Goal: Contribute content

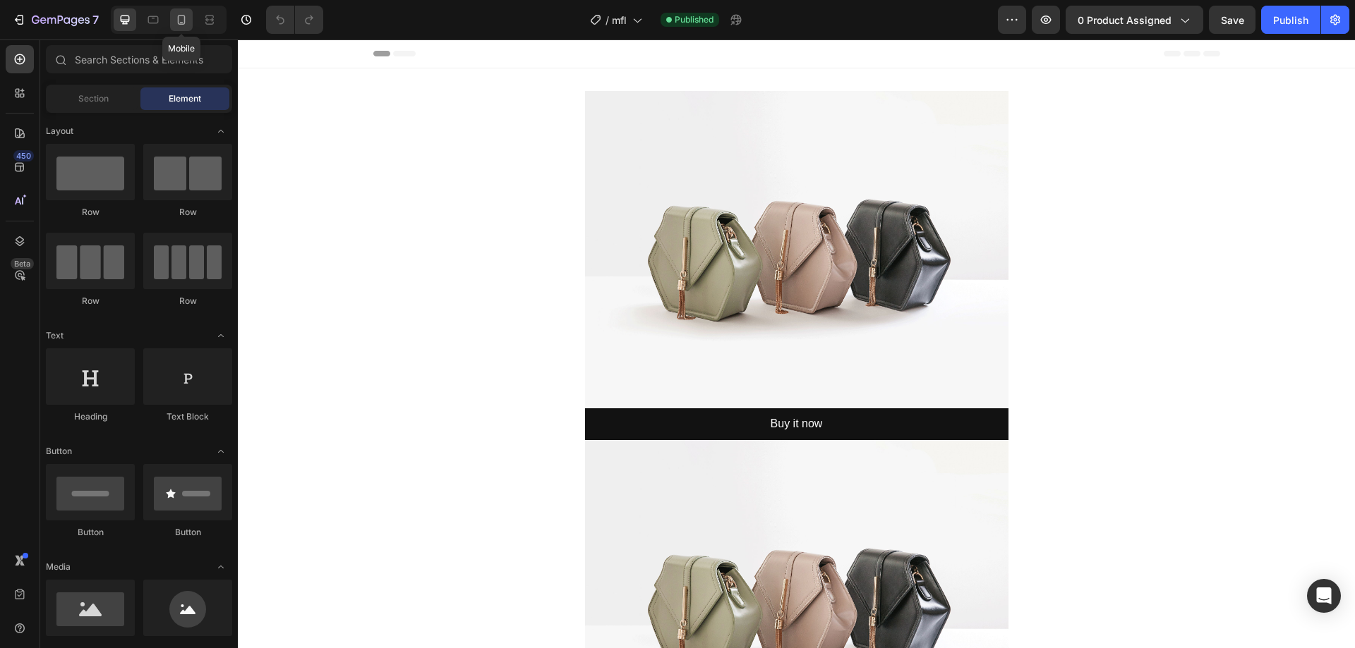
click at [186, 15] on icon at bounding box center [181, 20] width 14 height 14
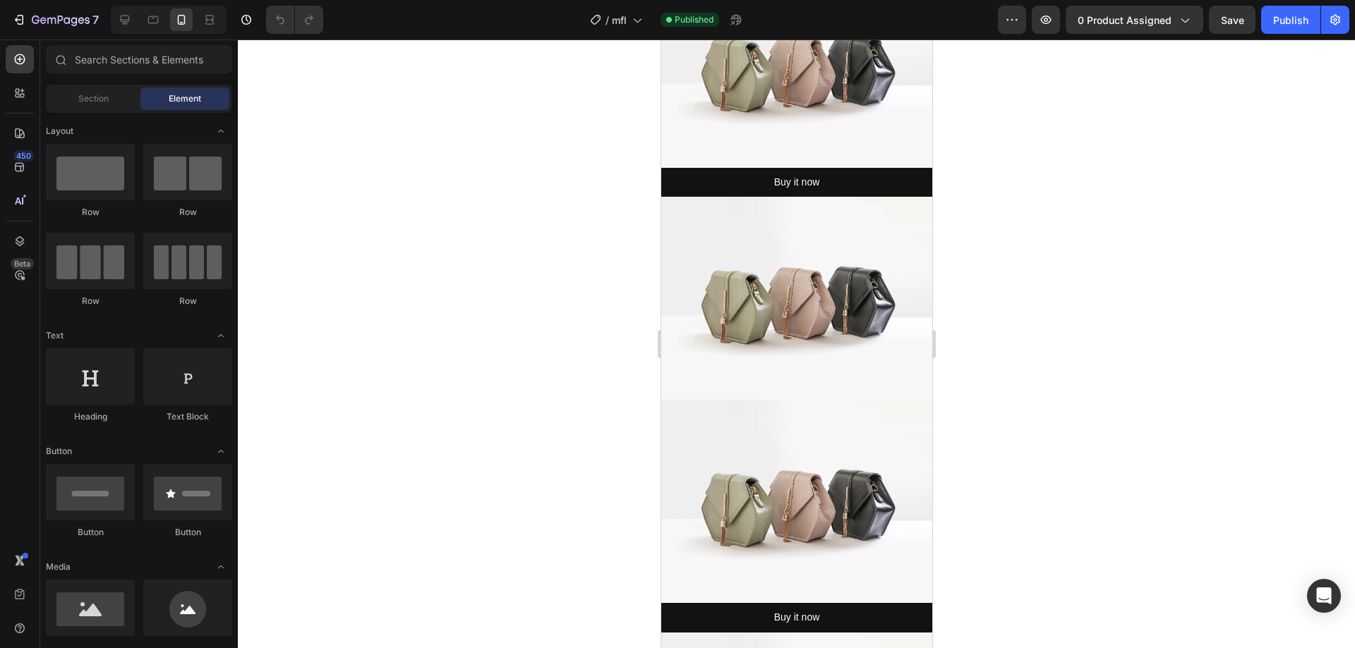
scroll to position [141, 0]
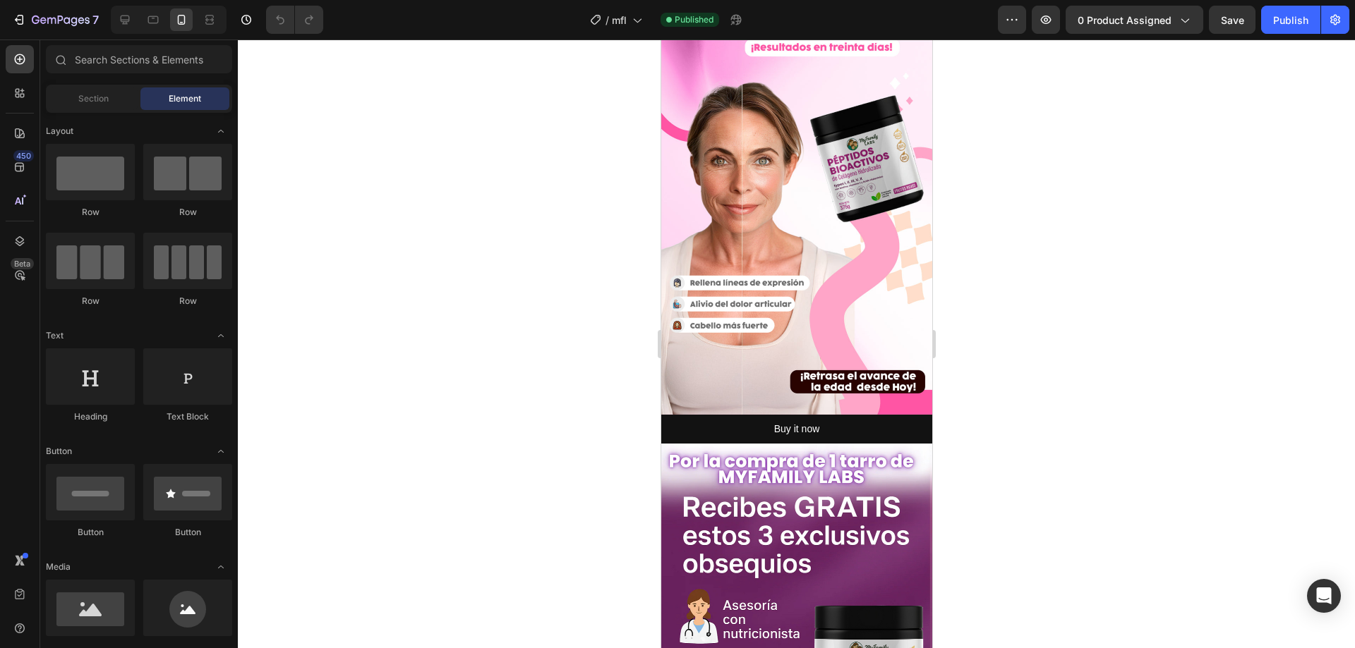
click at [836, 304] on img at bounding box center [795, 171] width 271 height 488
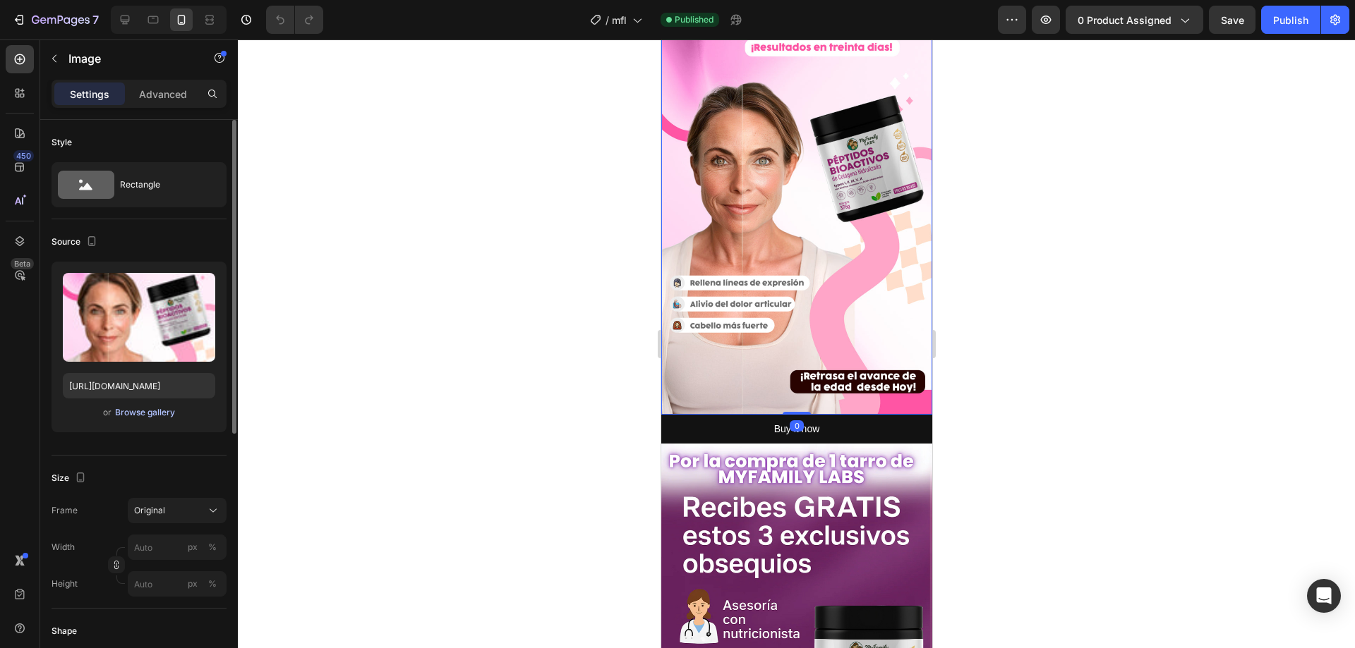
click at [144, 413] on div "Browse gallery" at bounding box center [145, 412] width 60 height 13
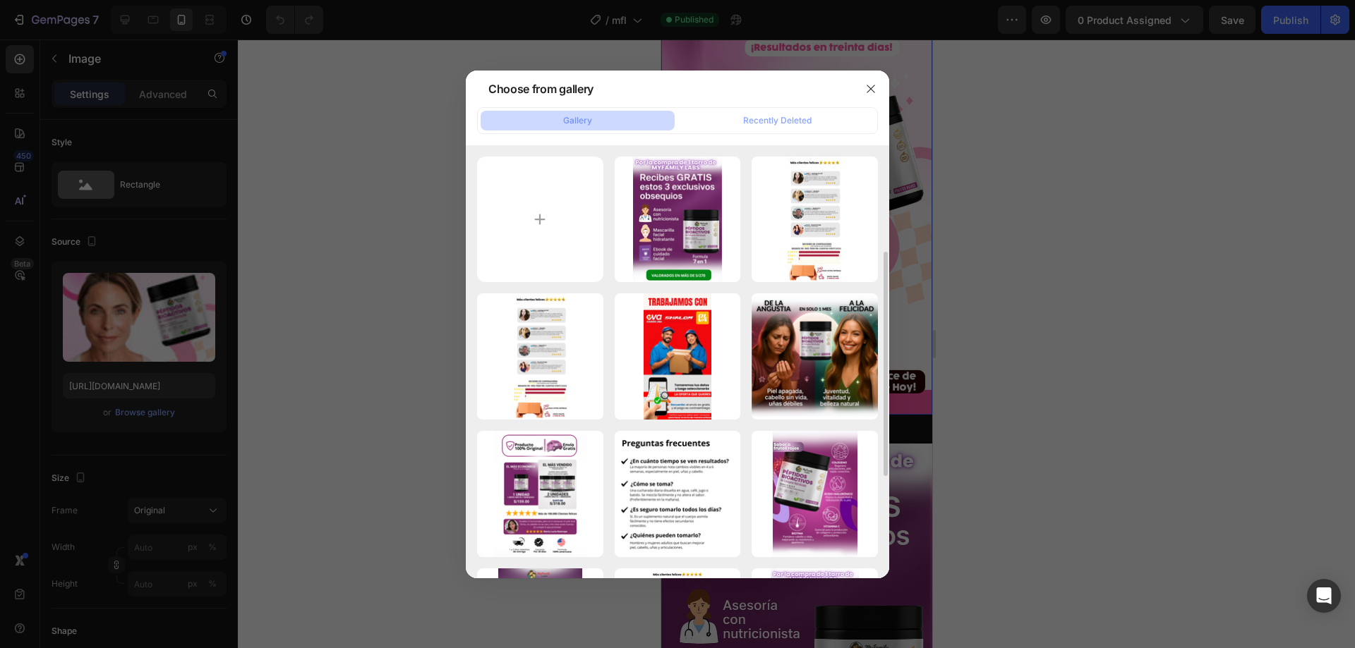
scroll to position [212, 0]
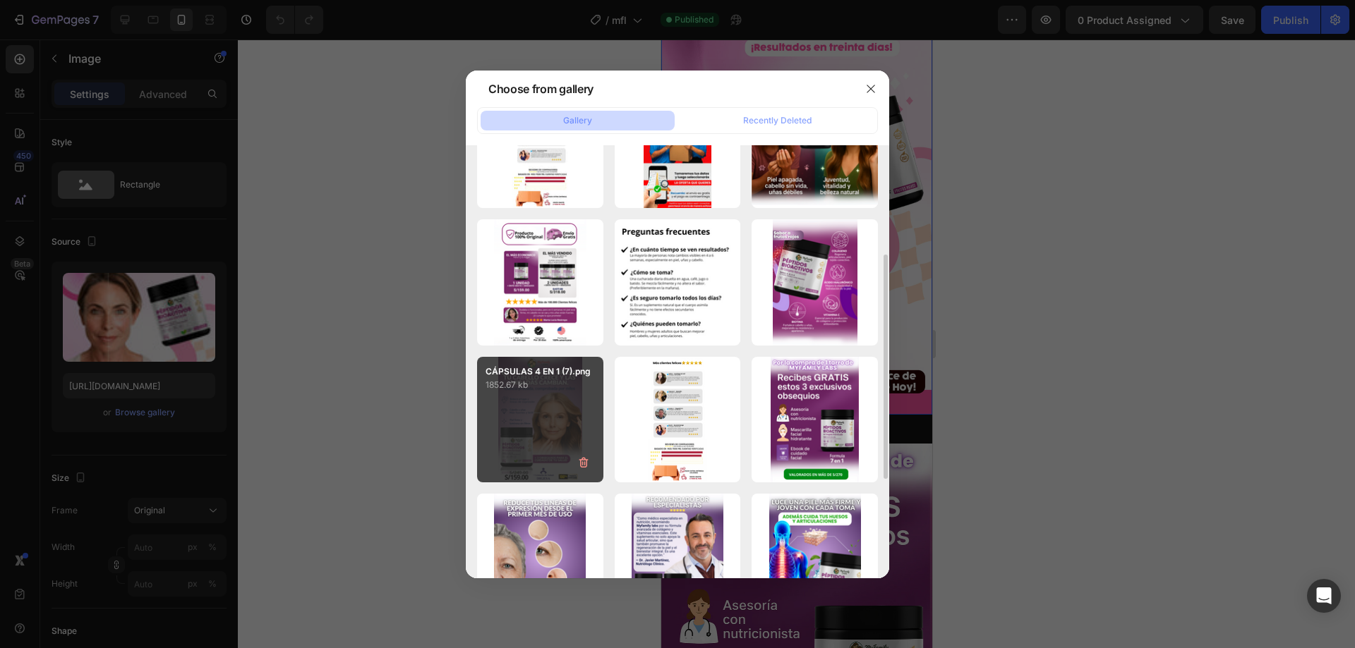
click at [550, 396] on div "CÁPSULAS 4 EN 1 (7).png 1852.67 kb" at bounding box center [540, 420] width 126 height 126
type input "[URL][DOMAIN_NAME]"
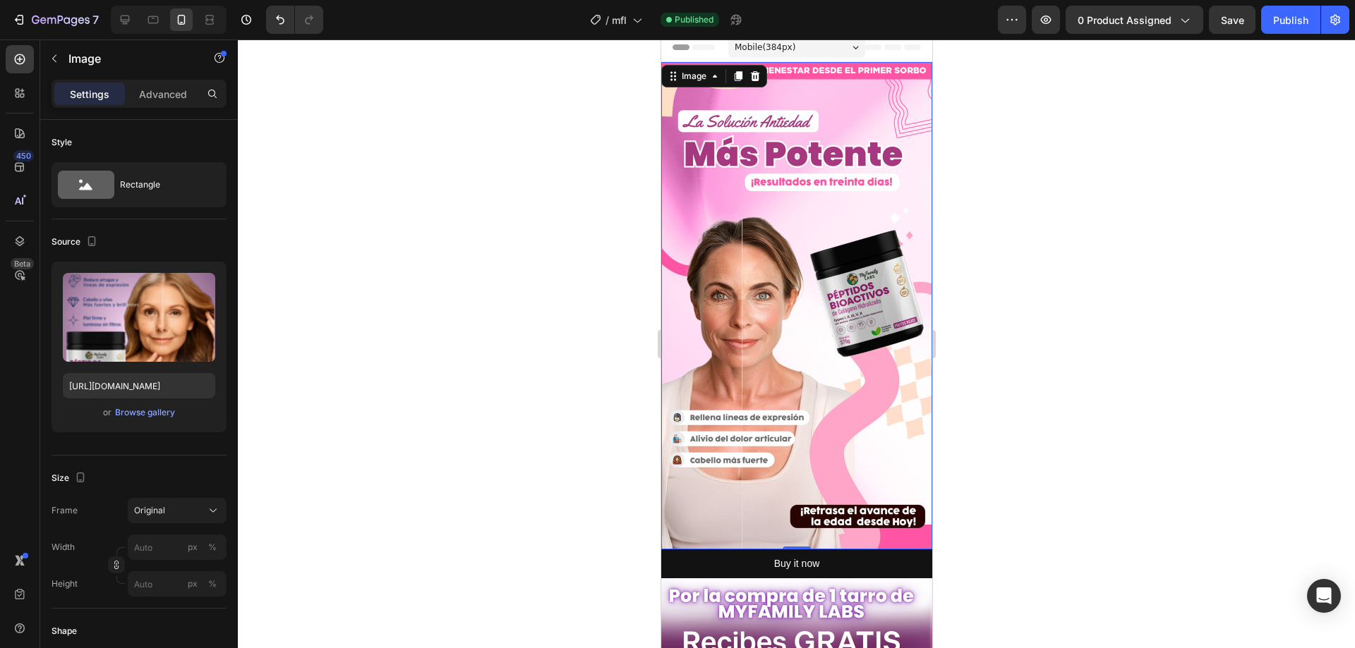
scroll to position [0, 0]
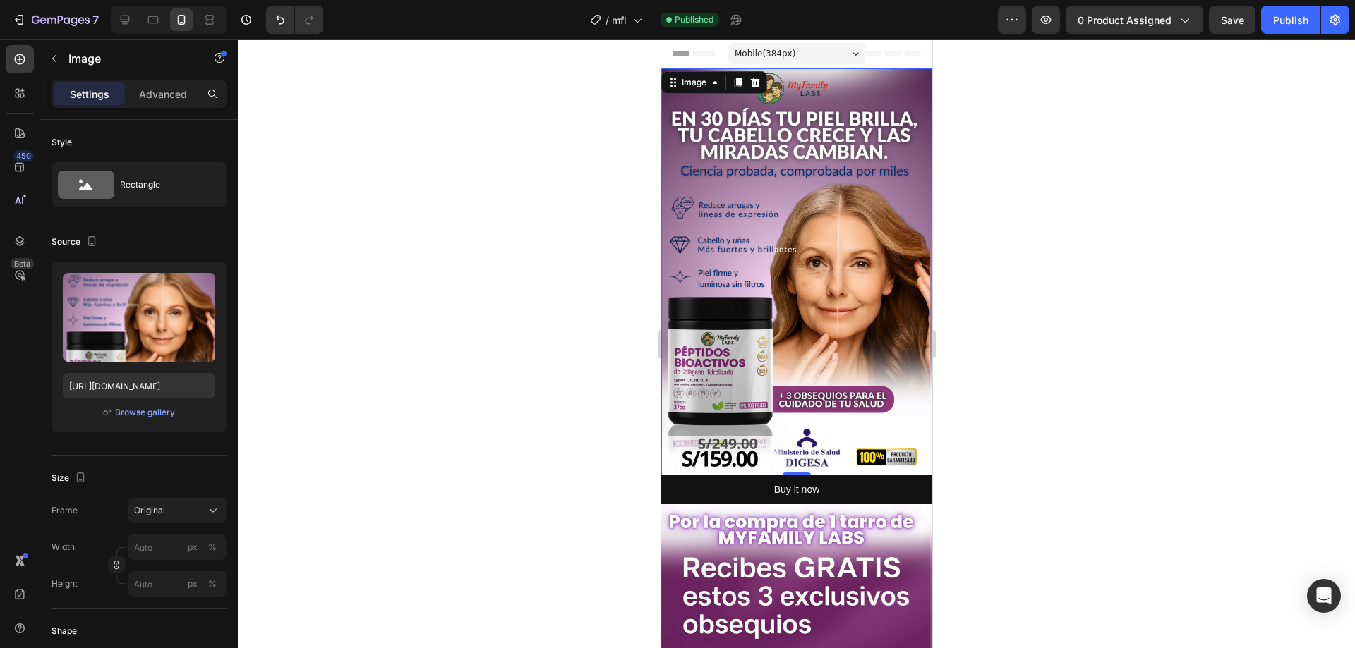
click at [508, 298] on div at bounding box center [796, 344] width 1117 height 609
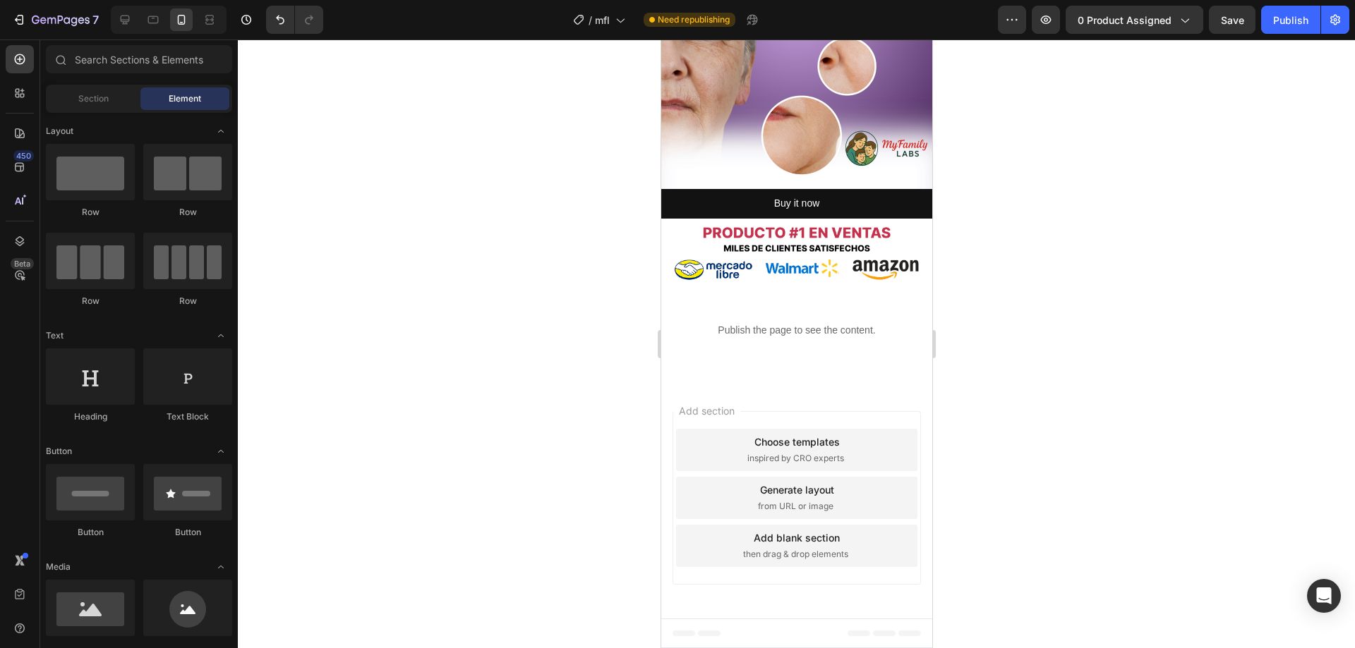
scroll to position [5383, 0]
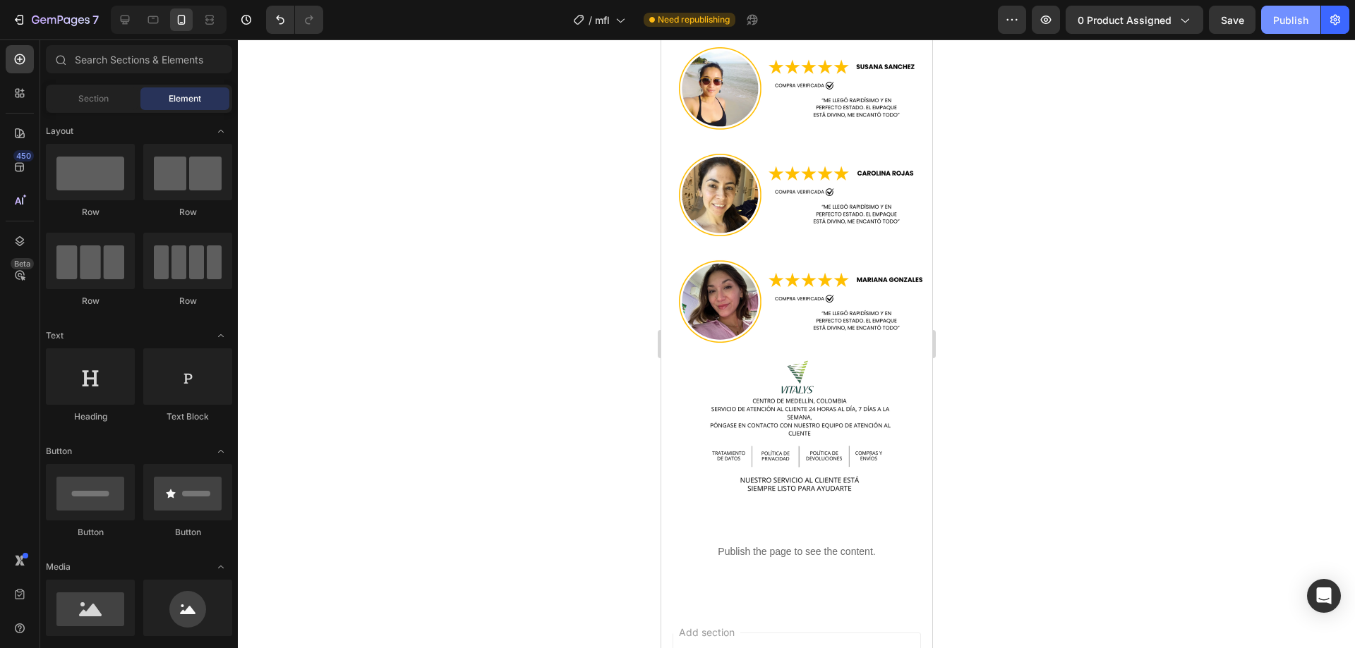
click at [1311, 24] on button "Publish" at bounding box center [1290, 20] width 59 height 28
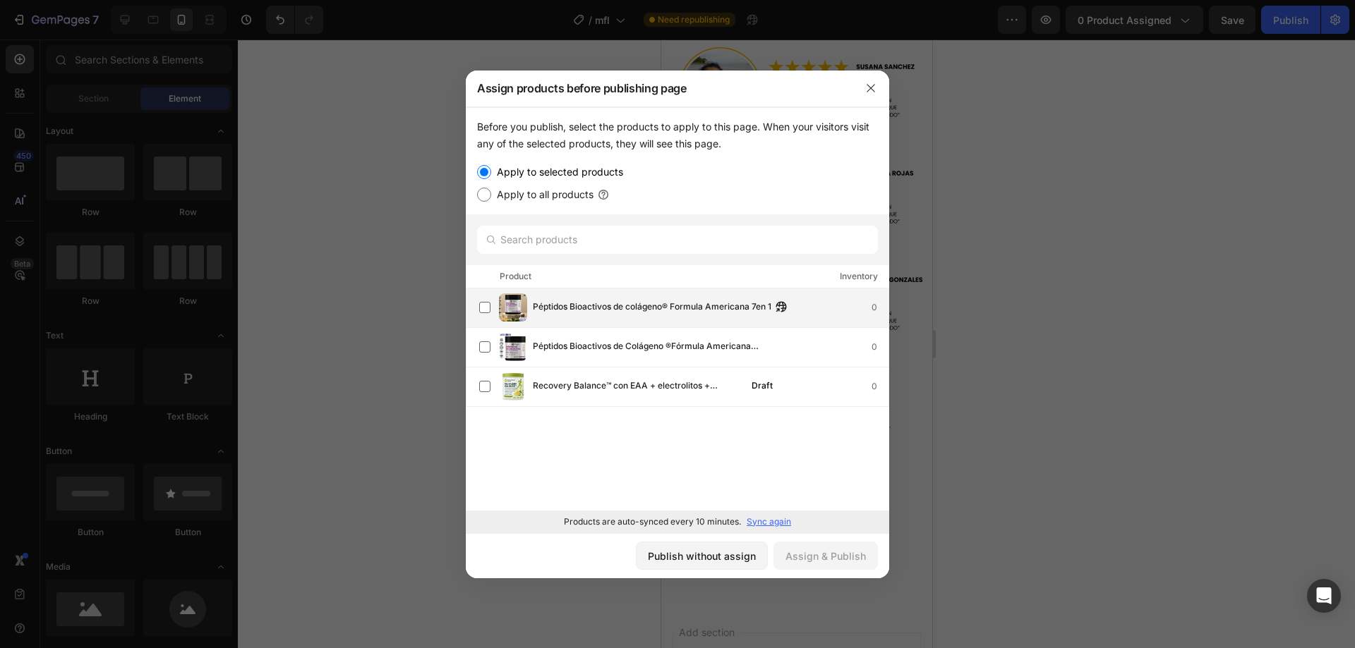
click at [615, 309] on span "Péptidos Bioactivos de colágeno® Formula Americana 7en 1" at bounding box center [652, 308] width 238 height 16
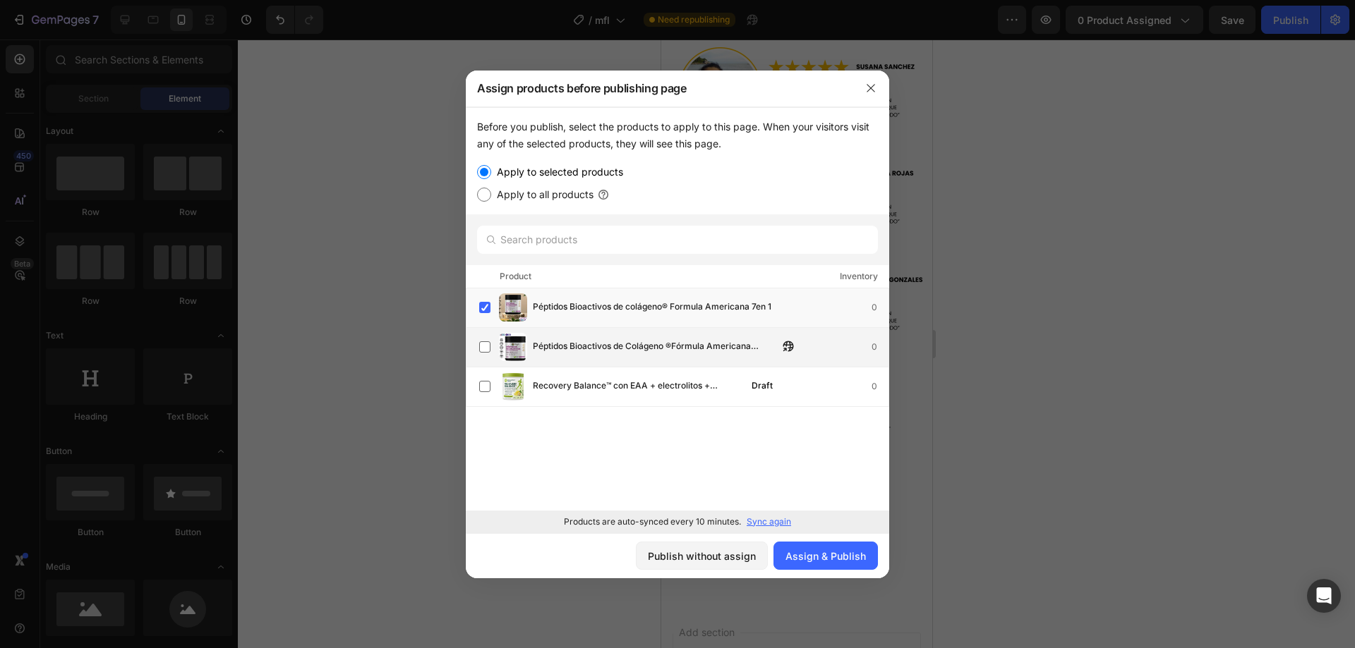
drag, startPoint x: 562, startPoint y: 345, endPoint x: 569, endPoint y: 348, distance: 7.6
click at [562, 346] on span "Péptidos Bioactivos de Colágeno ®Fórmula Americana Completa 7 en 1" at bounding box center [656, 347] width 246 height 16
click at [797, 562] on div "Assign & Publish" at bounding box center [825, 556] width 80 height 15
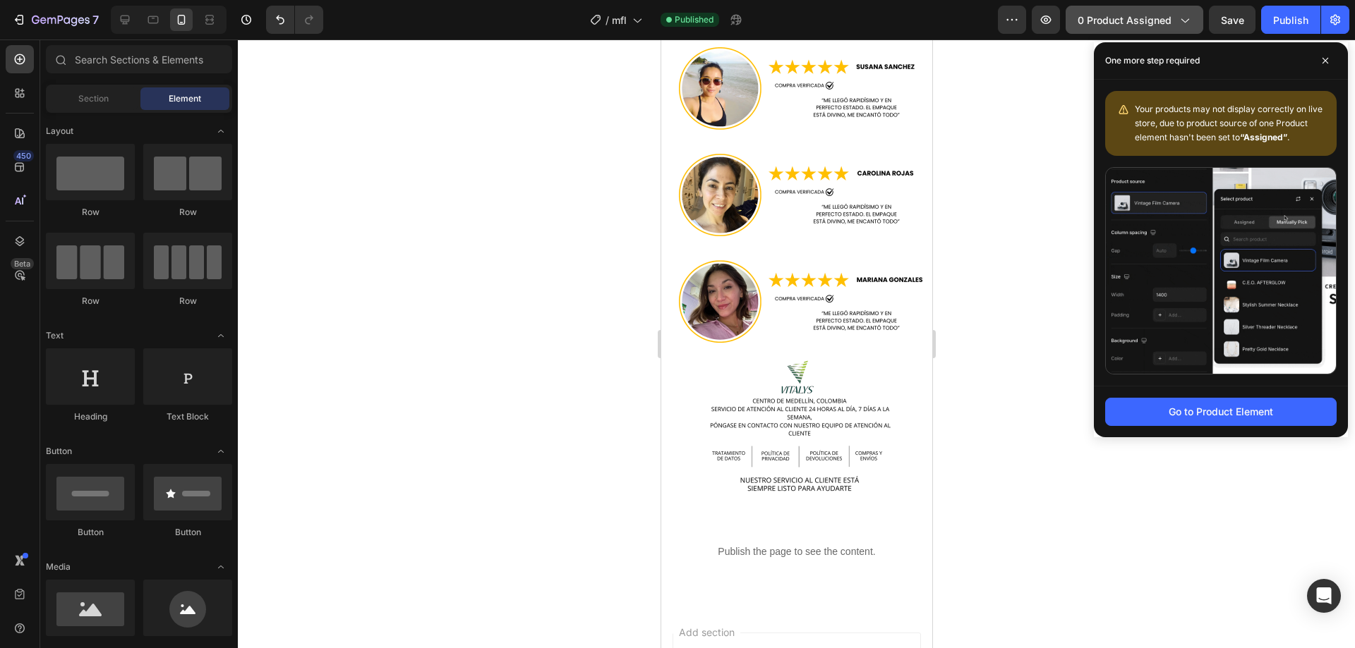
click at [1130, 6] on button "0 product assigned" at bounding box center [1134, 20] width 138 height 28
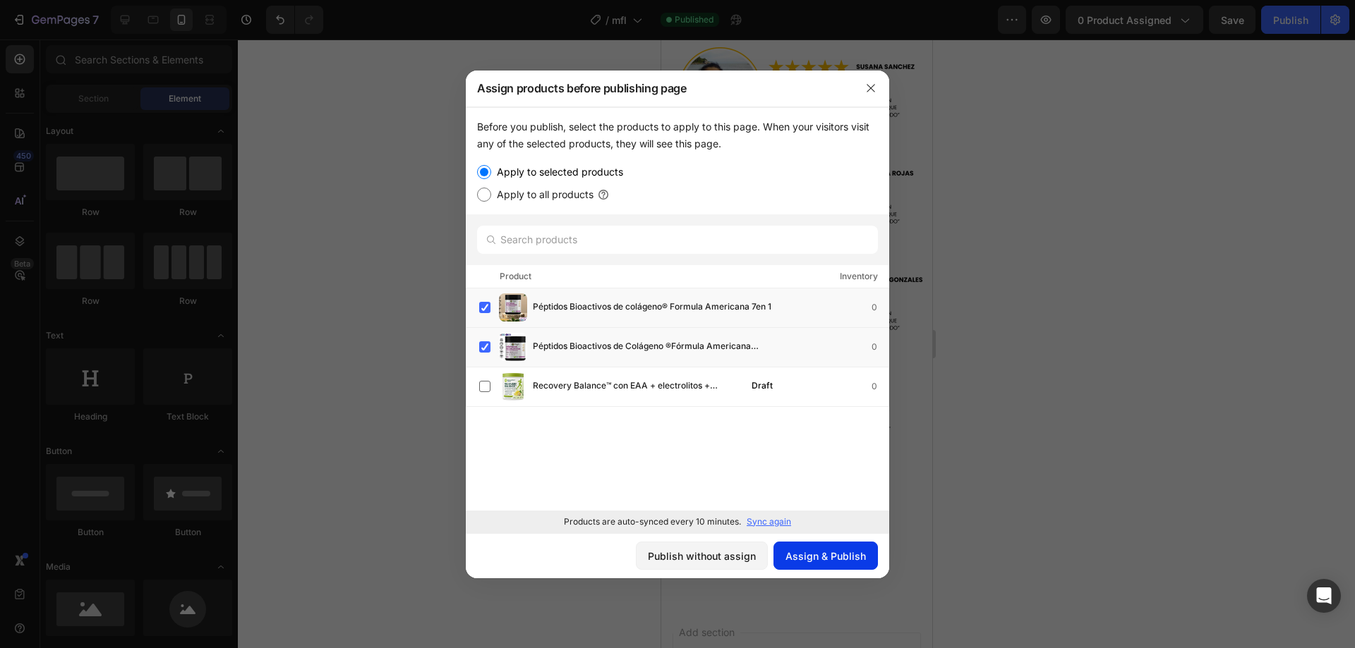
click at [825, 555] on div "Assign & Publish" at bounding box center [825, 556] width 80 height 15
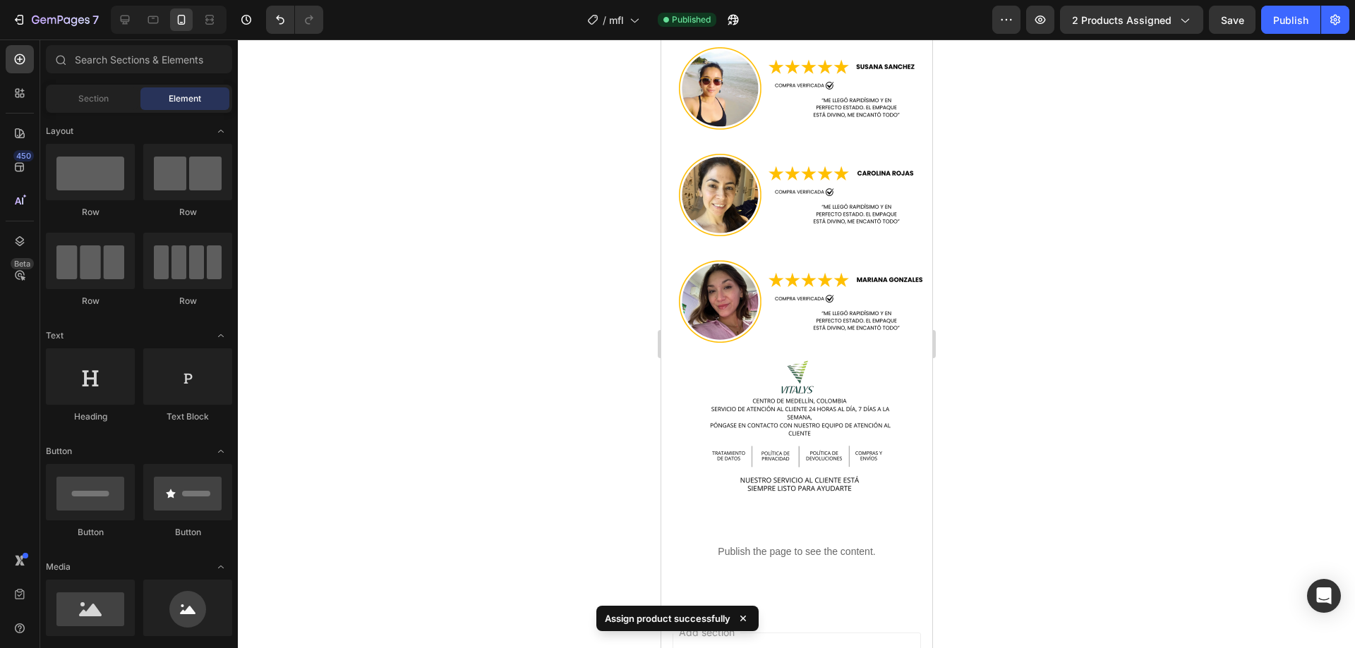
click at [1294, 22] on div "Publish" at bounding box center [1290, 20] width 35 height 15
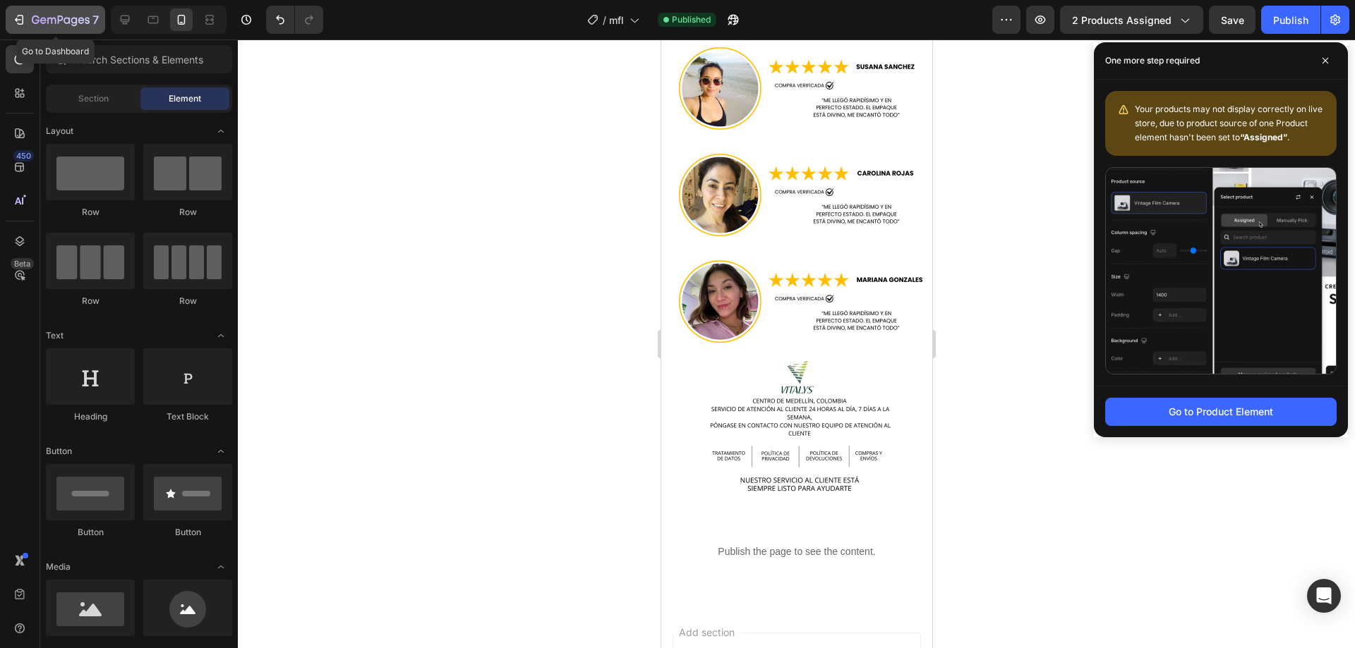
click at [19, 17] on icon "button" at bounding box center [19, 20] width 14 height 14
